Goal: Transaction & Acquisition: Purchase product/service

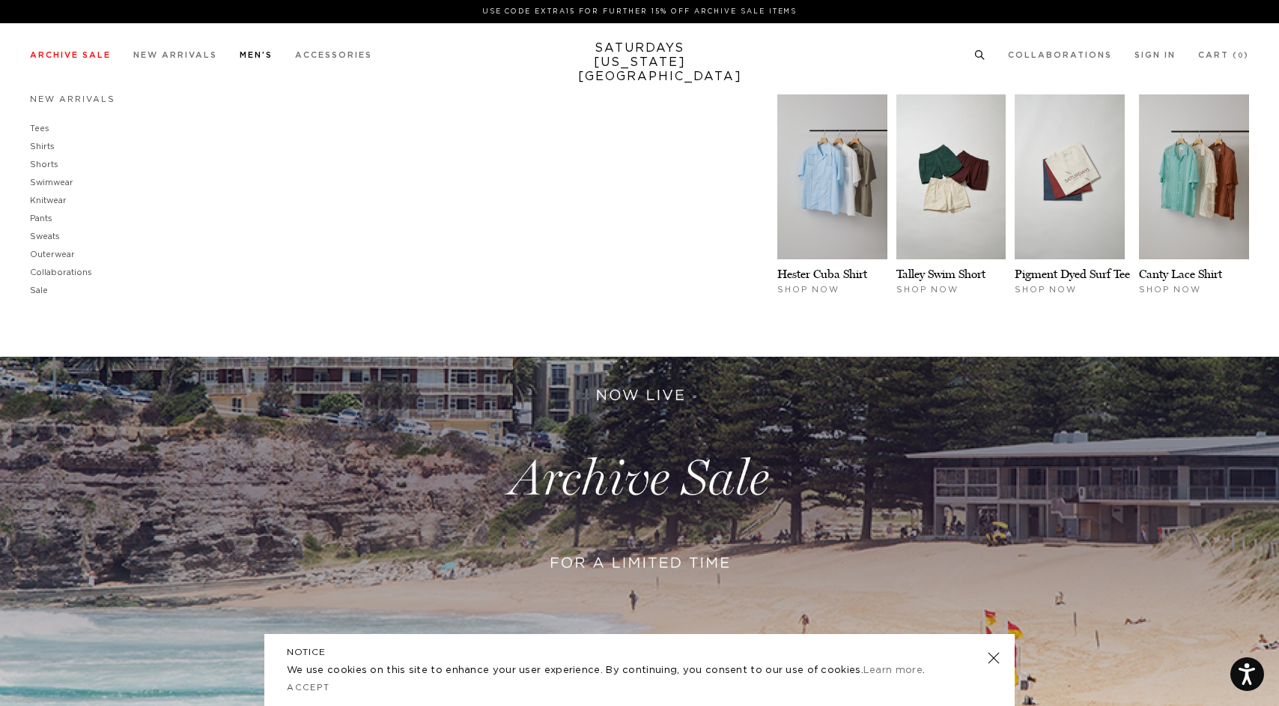
click at [251, 57] on link "Men's" at bounding box center [256, 55] width 33 height 8
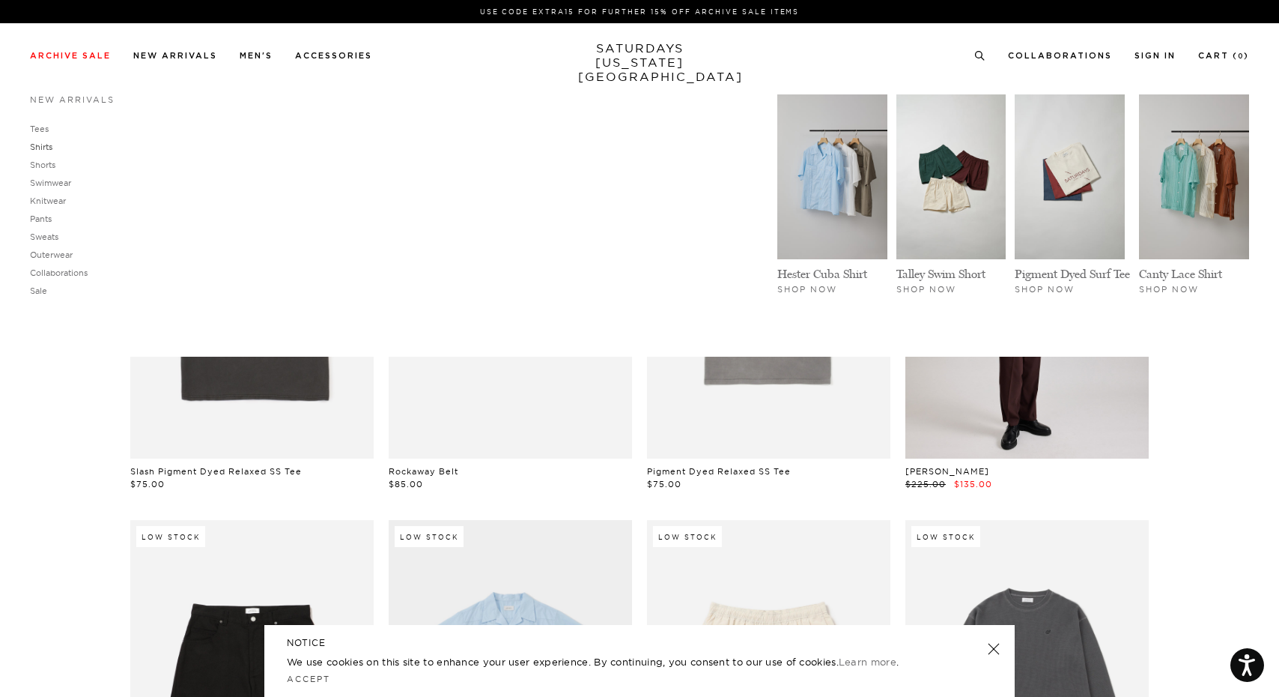
click at [43, 144] on link "Shirts" at bounding box center [41, 147] width 22 height 10
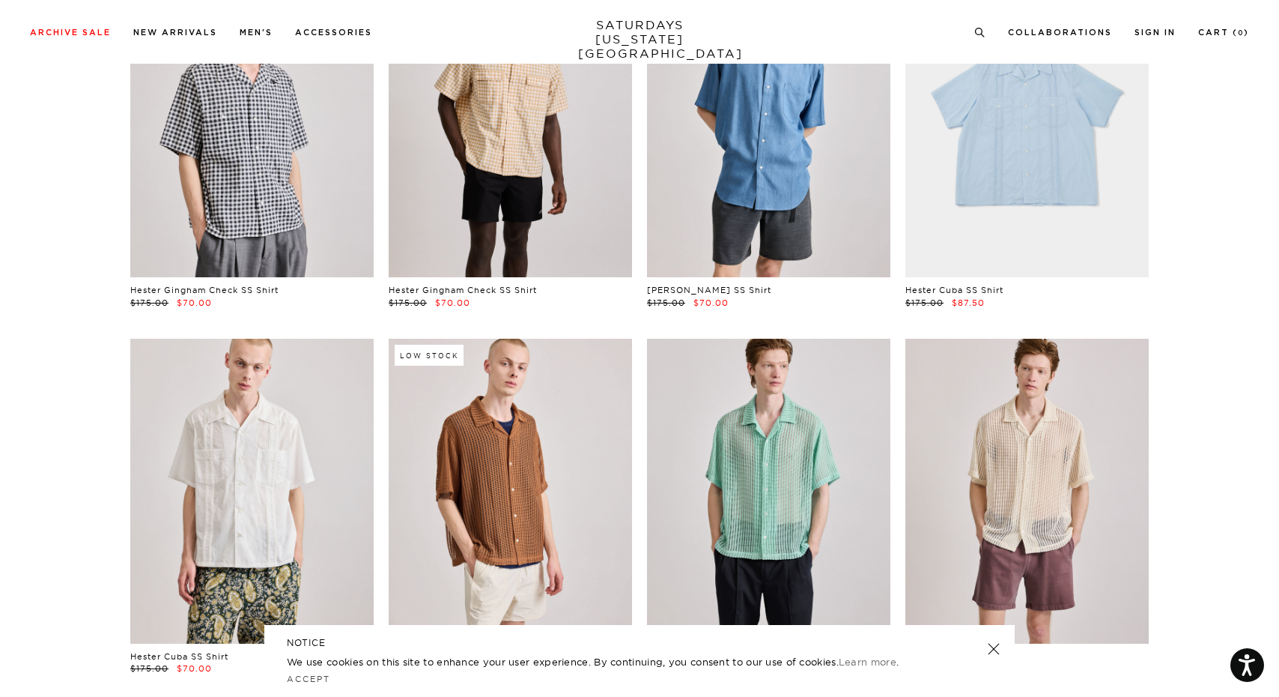
scroll to position [191, 0]
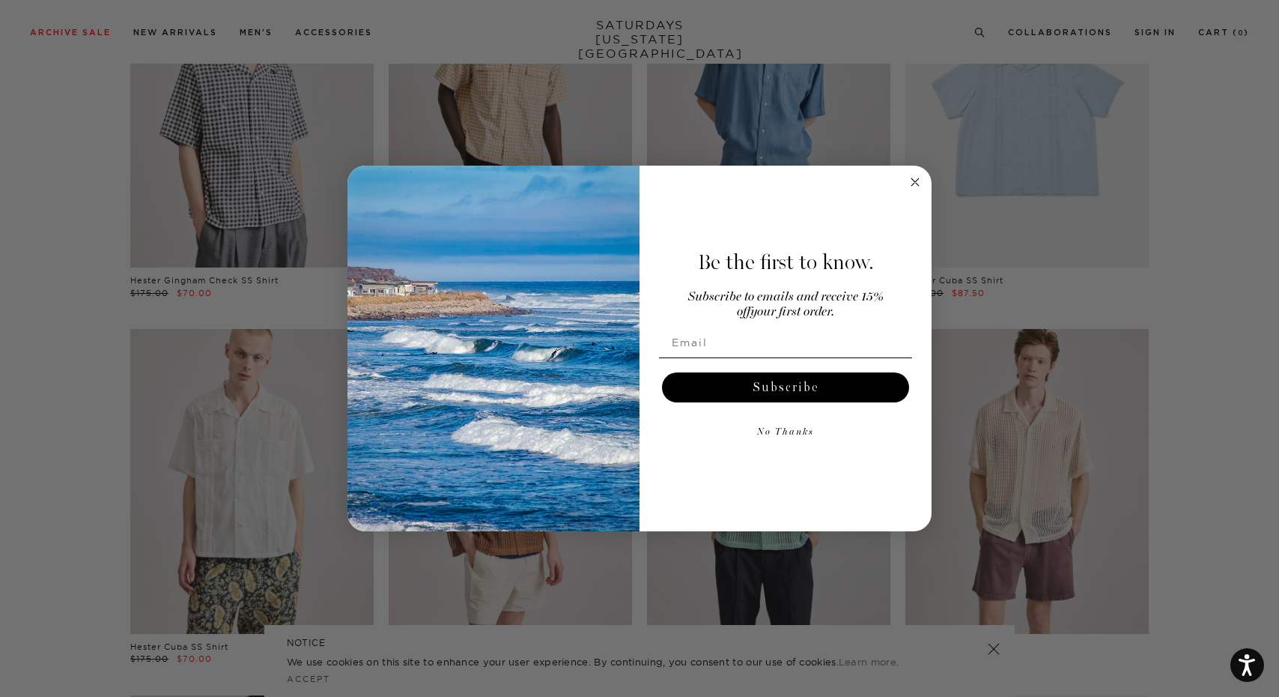
click at [914, 186] on circle "Close dialog" at bounding box center [915, 182] width 17 height 17
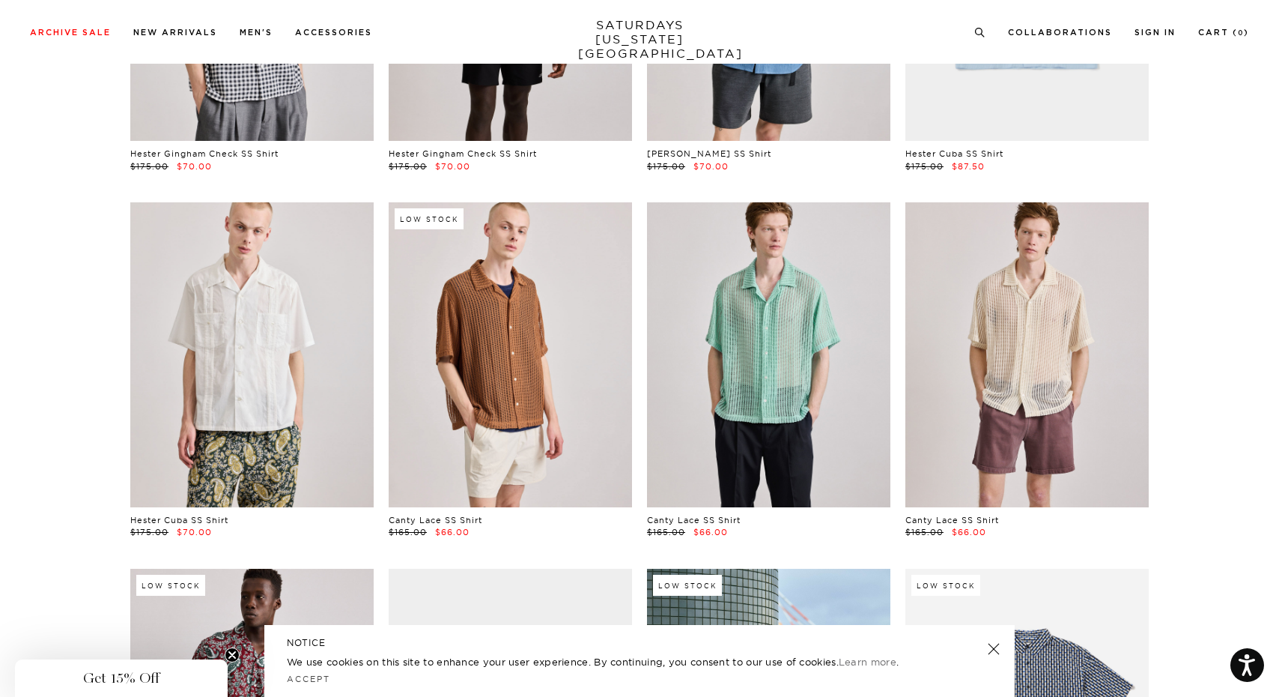
scroll to position [316, 0]
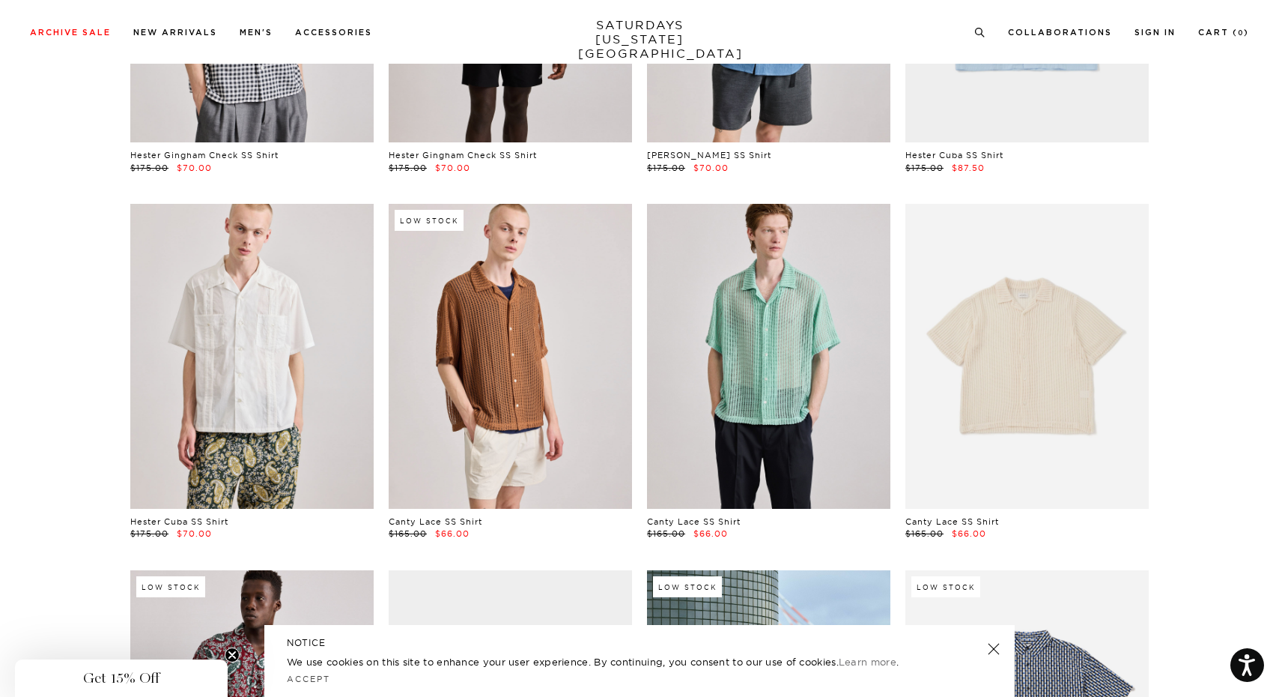
click at [1004, 334] on link at bounding box center [1027, 356] width 243 height 304
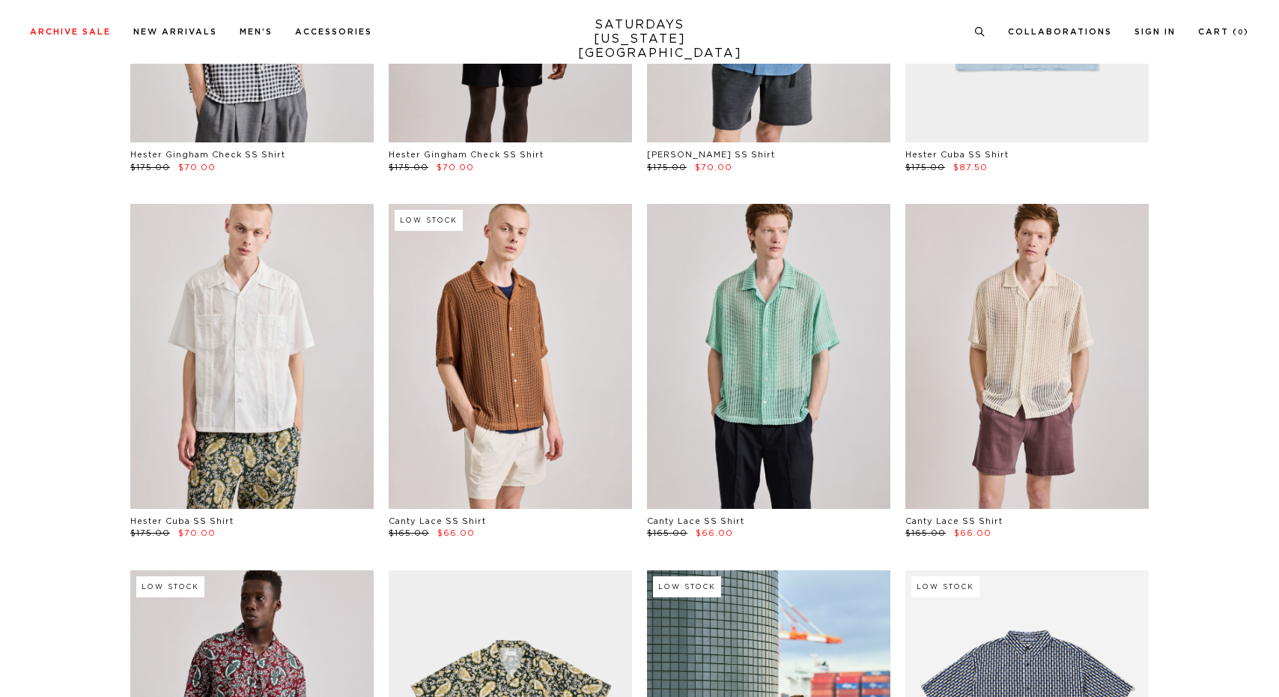
scroll to position [316, 0]
